Goal: Find specific page/section: Find specific page/section

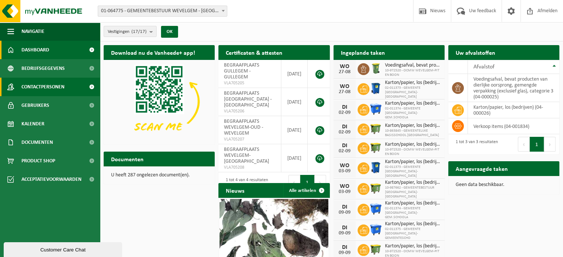
click at [34, 87] on span "Contactpersonen" at bounding box center [42, 87] width 43 height 19
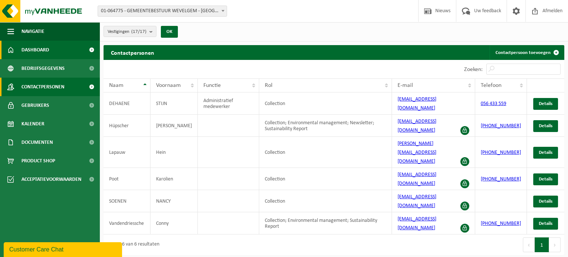
click at [32, 48] on span "Dashboard" at bounding box center [35, 50] width 28 height 19
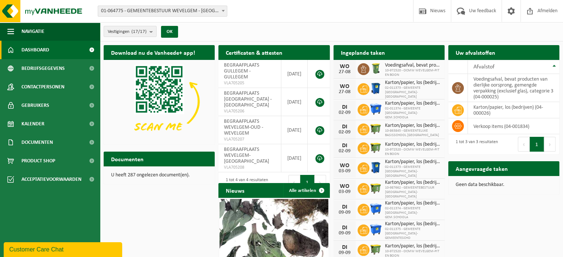
scroll to position [37, 0]
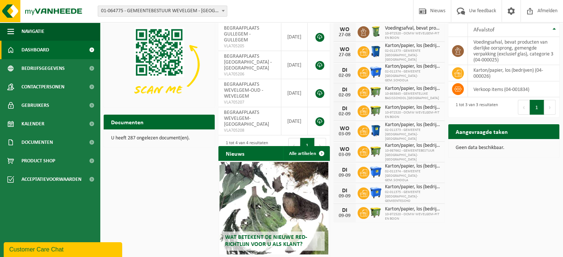
click at [402, 164] on span "Karton/papier, los (bedrijven)" at bounding box center [413, 167] width 56 height 6
click at [343, 173] on div "09-09" at bounding box center [344, 175] width 15 height 5
click at [367, 169] on icon at bounding box center [363, 172] width 7 height 7
click at [403, 164] on span "Karton/papier, los (bedrijven)" at bounding box center [413, 167] width 56 height 6
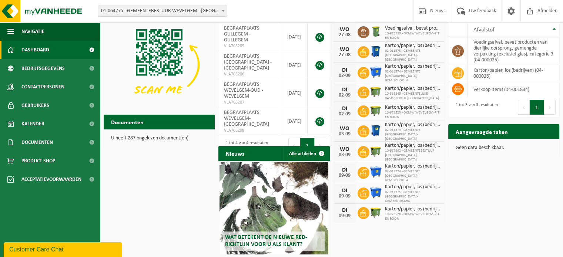
click at [401, 190] on span "02-011375 - GEMEENTE WEVELGEM-GEMEENTESCHO" at bounding box center [413, 196] width 56 height 13
click at [364, 190] on icon at bounding box center [363, 193] width 7 height 7
click at [342, 188] on div "DI" at bounding box center [344, 191] width 15 height 6
click at [373, 186] on img at bounding box center [375, 192] width 13 height 13
click at [406, 212] on span "10-972520 - OCMW WEVELGEM-PIT EN BOON" at bounding box center [413, 216] width 56 height 9
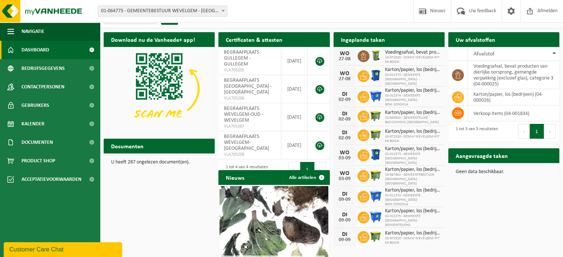
scroll to position [0, 0]
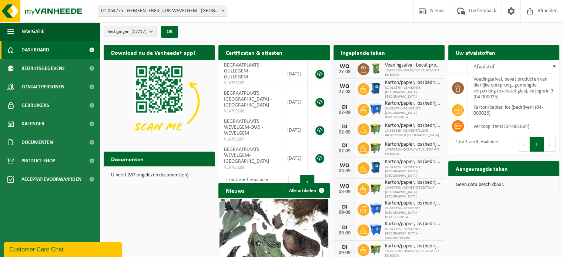
click at [407, 129] on span "10-863845 - GEMEENTELIJKE BASISSCHOOL WEVELGEM" at bounding box center [413, 133] width 56 height 9
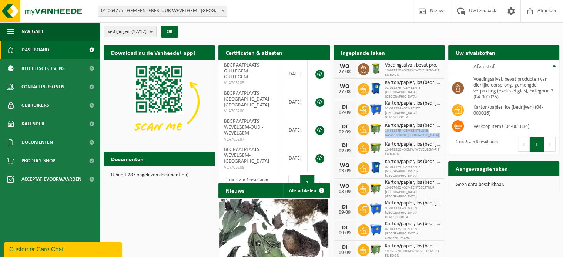
click at [407, 129] on span "10-863845 - GEMEENTELIJKE BASISSCHOOL WEVELGEM" at bounding box center [413, 133] width 56 height 9
click at [60, 67] on span "Bedrijfsgegevens" at bounding box center [42, 68] width 43 height 19
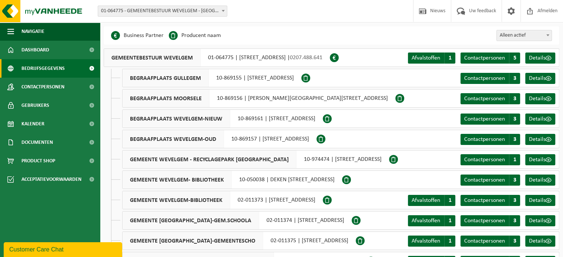
scroll to position [37, 0]
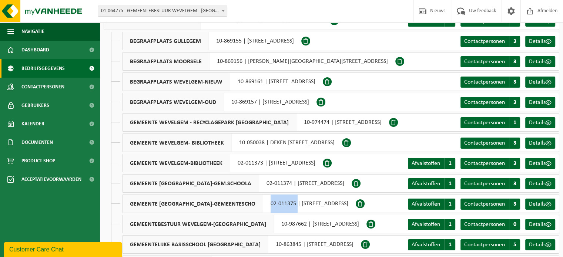
drag, startPoint x: 243, startPoint y: 204, endPoint x: 272, endPoint y: 202, distance: 29.3
click at [272, 202] on div "GEMEENTE WEVELGEM-GEMEENTESCHO 02-011375 | KOLVERIKSTRAAT 1, 8560 WEVELGEM" at bounding box center [238, 204] width 233 height 19
copy div "02-011375"
click at [545, 204] on span at bounding box center [548, 204] width 6 height 6
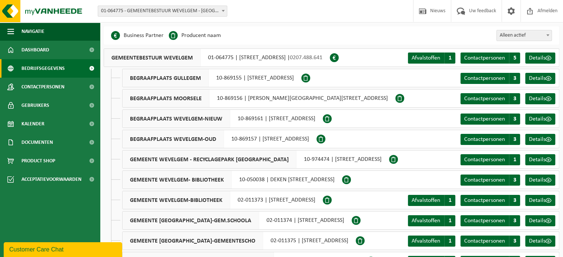
click at [39, 68] on span "Bedrijfsgegevens" at bounding box center [42, 68] width 43 height 19
